Goal: Find specific page/section: Find specific page/section

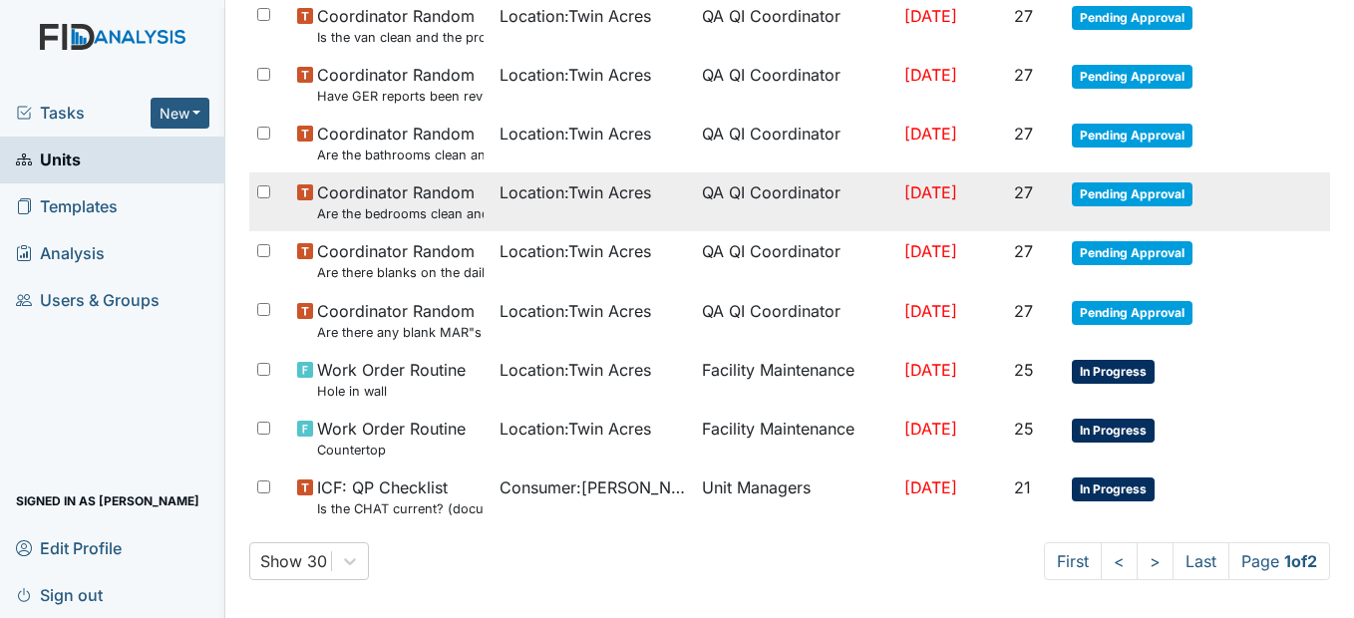
scroll to position [1397, 0]
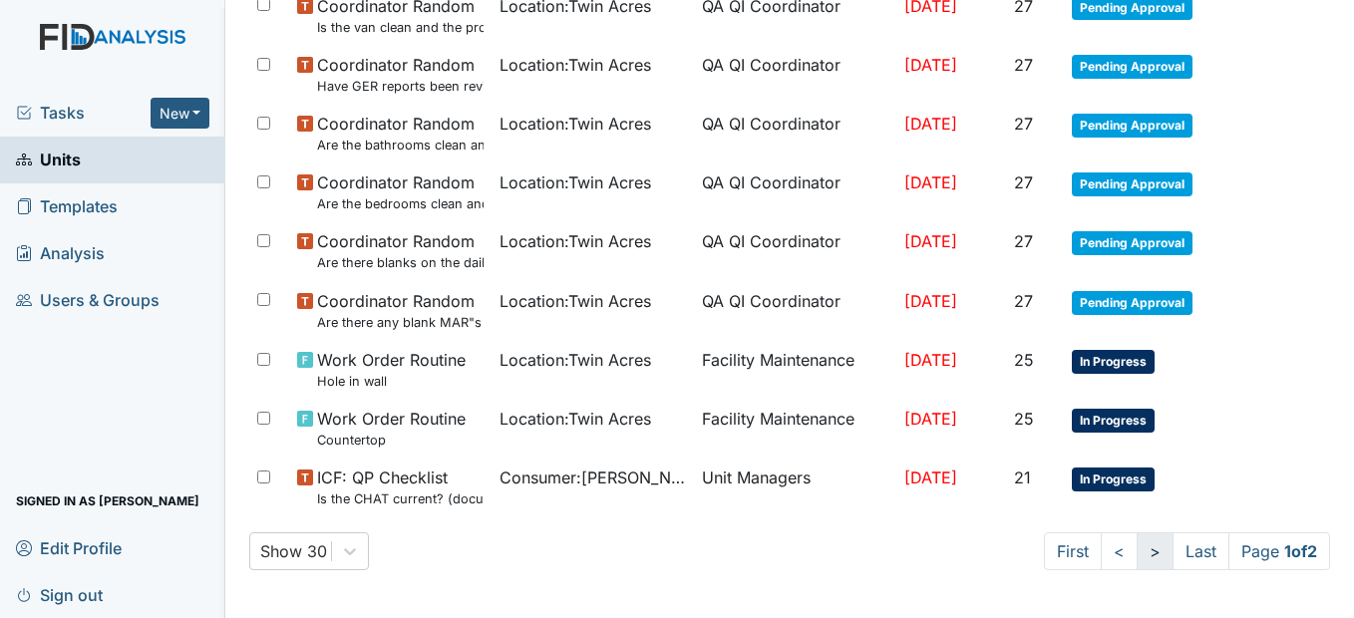
click at [1137, 552] on link ">" at bounding box center [1155, 551] width 37 height 38
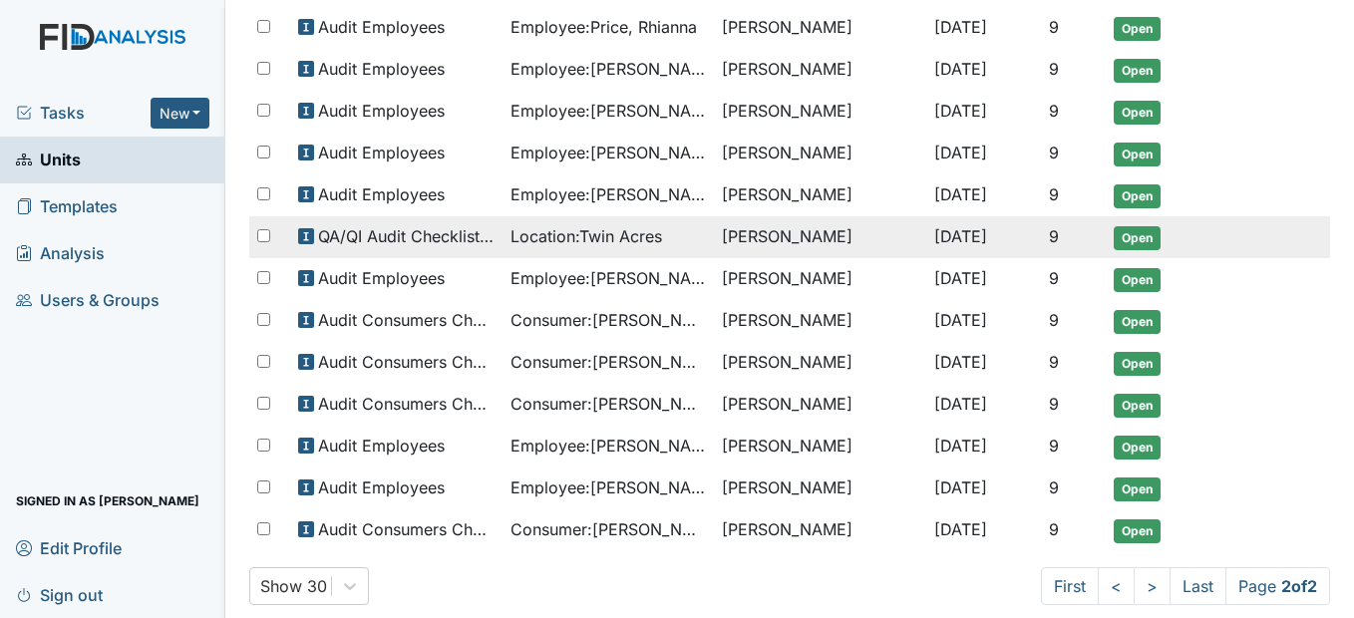
scroll to position [965, 0]
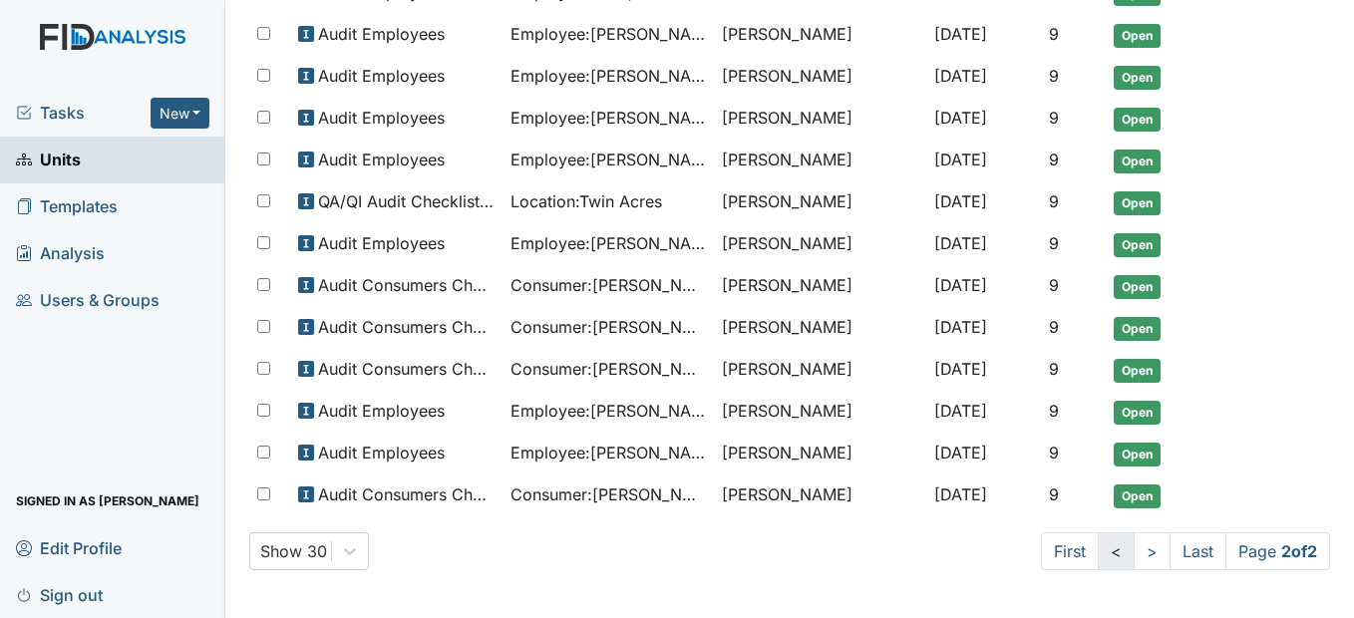
click at [1098, 560] on link "<" at bounding box center [1116, 551] width 37 height 38
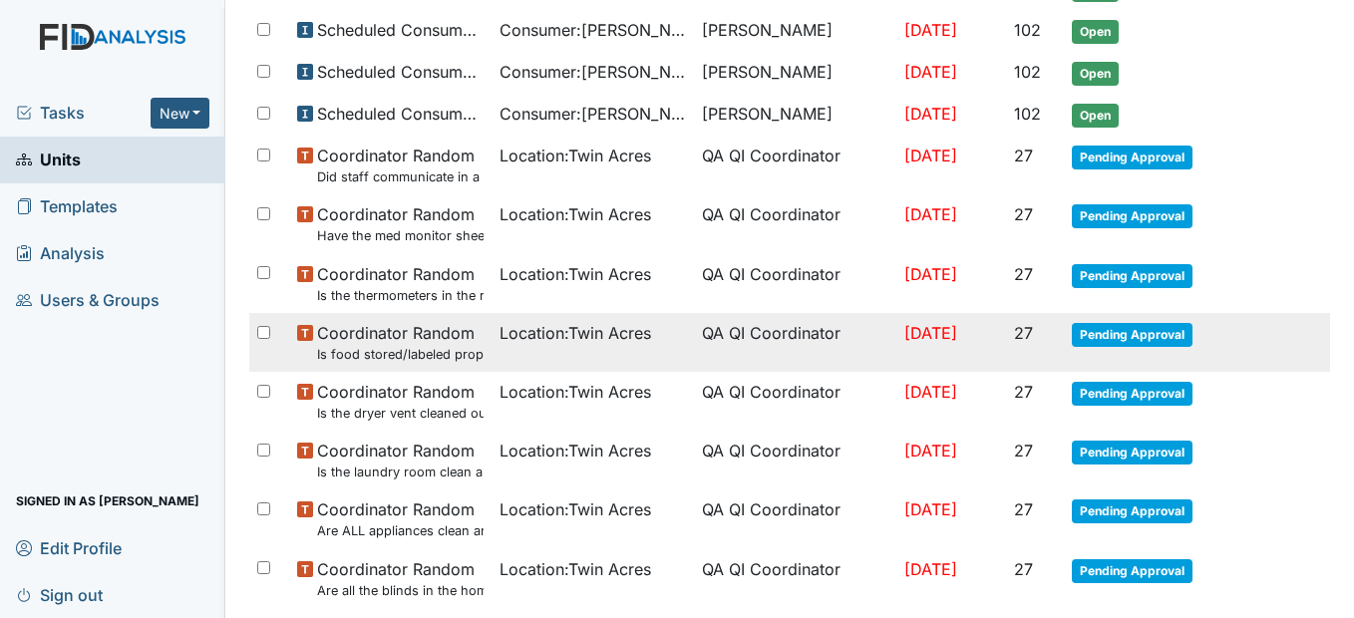
scroll to position [381, 0]
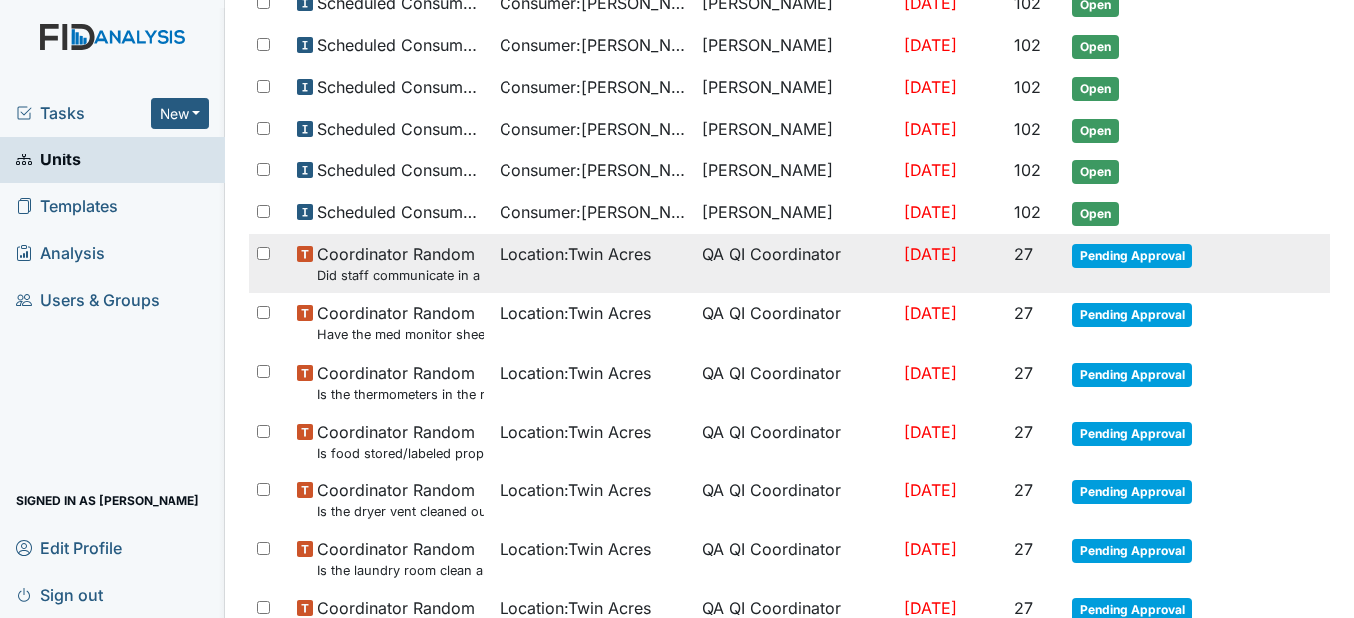
click at [585, 273] on td "Location : [GEOGRAPHIC_DATA]" at bounding box center [592, 263] width 202 height 59
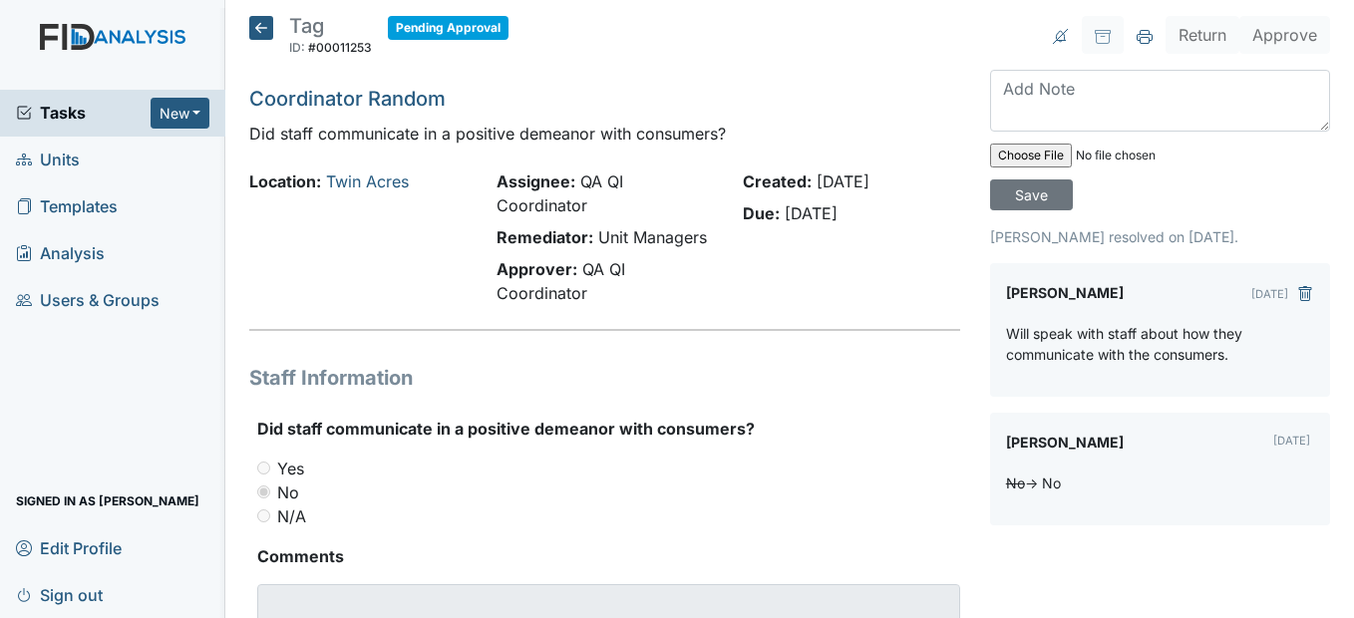
drag, startPoint x: 406, startPoint y: 78, endPoint x: 377, endPoint y: 70, distance: 30.0
drag, startPoint x: 377, startPoint y: 70, endPoint x: 265, endPoint y: 34, distance: 117.3
click at [265, 34] on icon at bounding box center [261, 28] width 24 height 24
